Goal: Find specific page/section: Find specific page/section

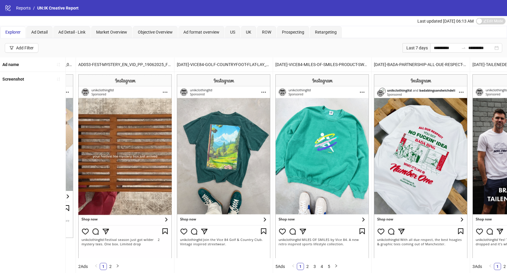
scroll to position [0, 1530]
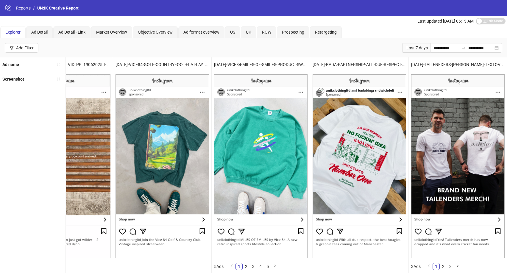
click at [13, 30] on span "Explorer" at bounding box center [12, 32] width 15 height 5
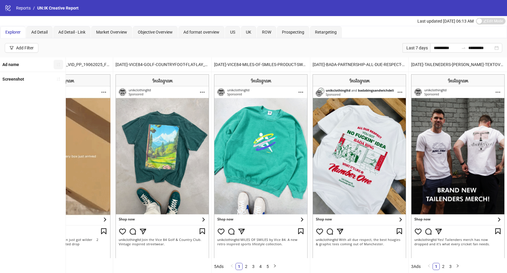
click at [58, 64] on icon "sort-ascending" at bounding box center [58, 65] width 4 height 4
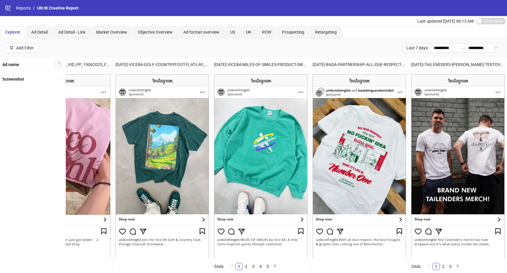
click at [58, 64] on icon "loading" at bounding box center [58, 64] width 4 height 4
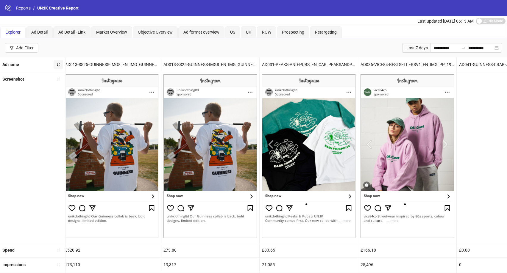
scroll to position [0, 0]
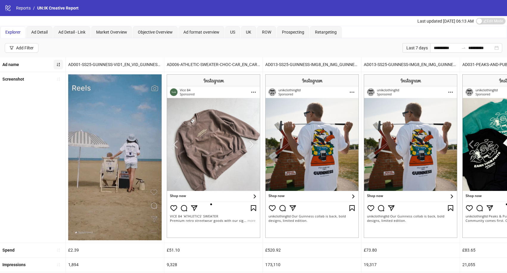
click at [251, 145] on img at bounding box center [214, 156] width 94 height 164
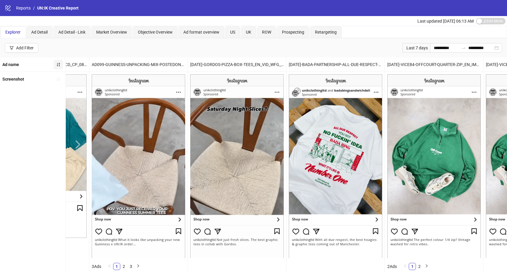
scroll to position [0, 1530]
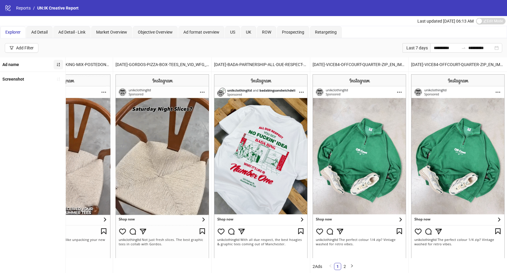
click at [60, 63] on button "button" at bounding box center [59, 65] width 10 height 10
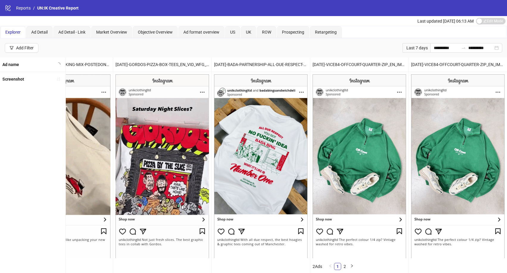
click at [316, 150] on img at bounding box center [360, 166] width 94 height 184
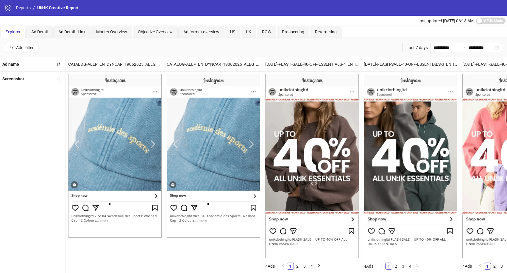
scroll to position [1, 0]
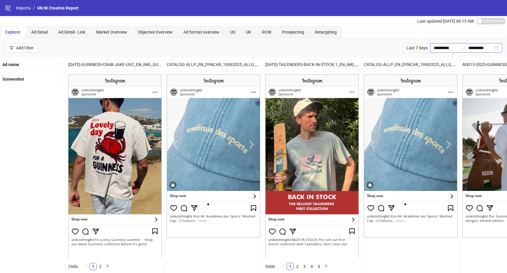
click at [497, 49] on div "**********" at bounding box center [466, 48] width 72 height 10
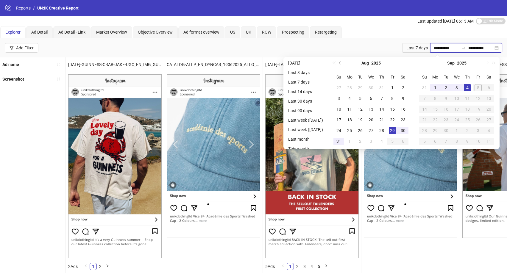
click at [498, 50] on div "**********" at bounding box center [466, 48] width 72 height 10
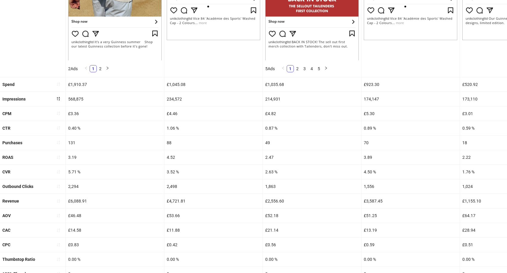
scroll to position [216, 0]
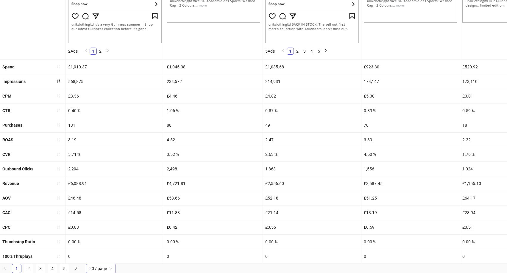
click at [106, 270] on span "20 / page" at bounding box center [100, 268] width 23 height 9
drag, startPoint x: 105, startPoint y: 255, endPoint x: 138, endPoint y: 242, distance: 35.6
click at [105, 255] on div "100 / page" at bounding box center [101, 257] width 21 height 7
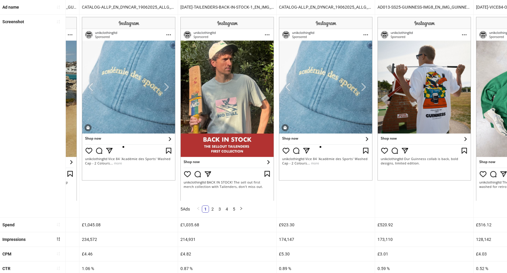
scroll to position [0, 86]
